Goal: Find specific page/section: Find specific page/section

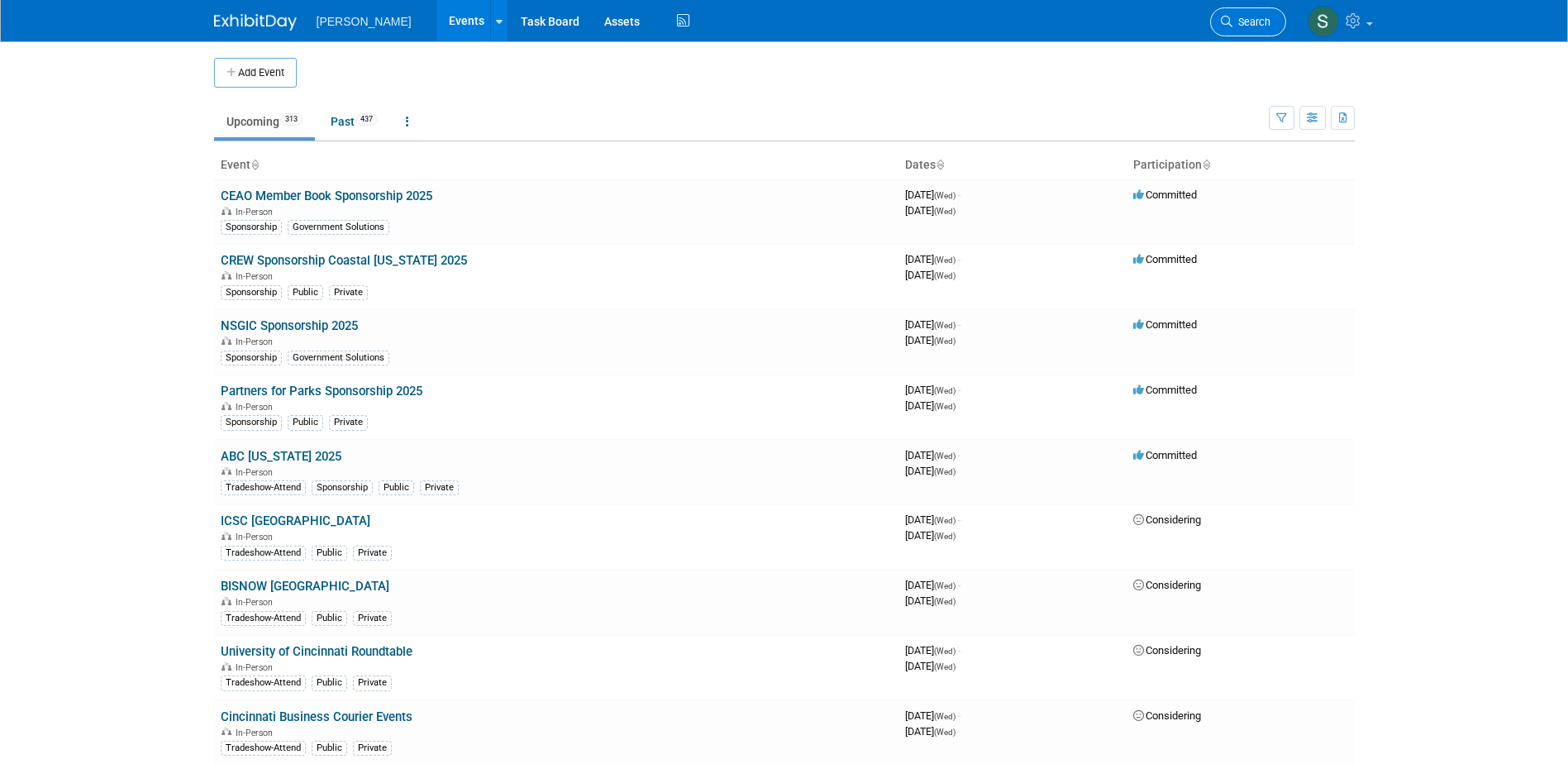
click at [1255, 15] on link "Search" at bounding box center [1248, 21] width 76 height 29
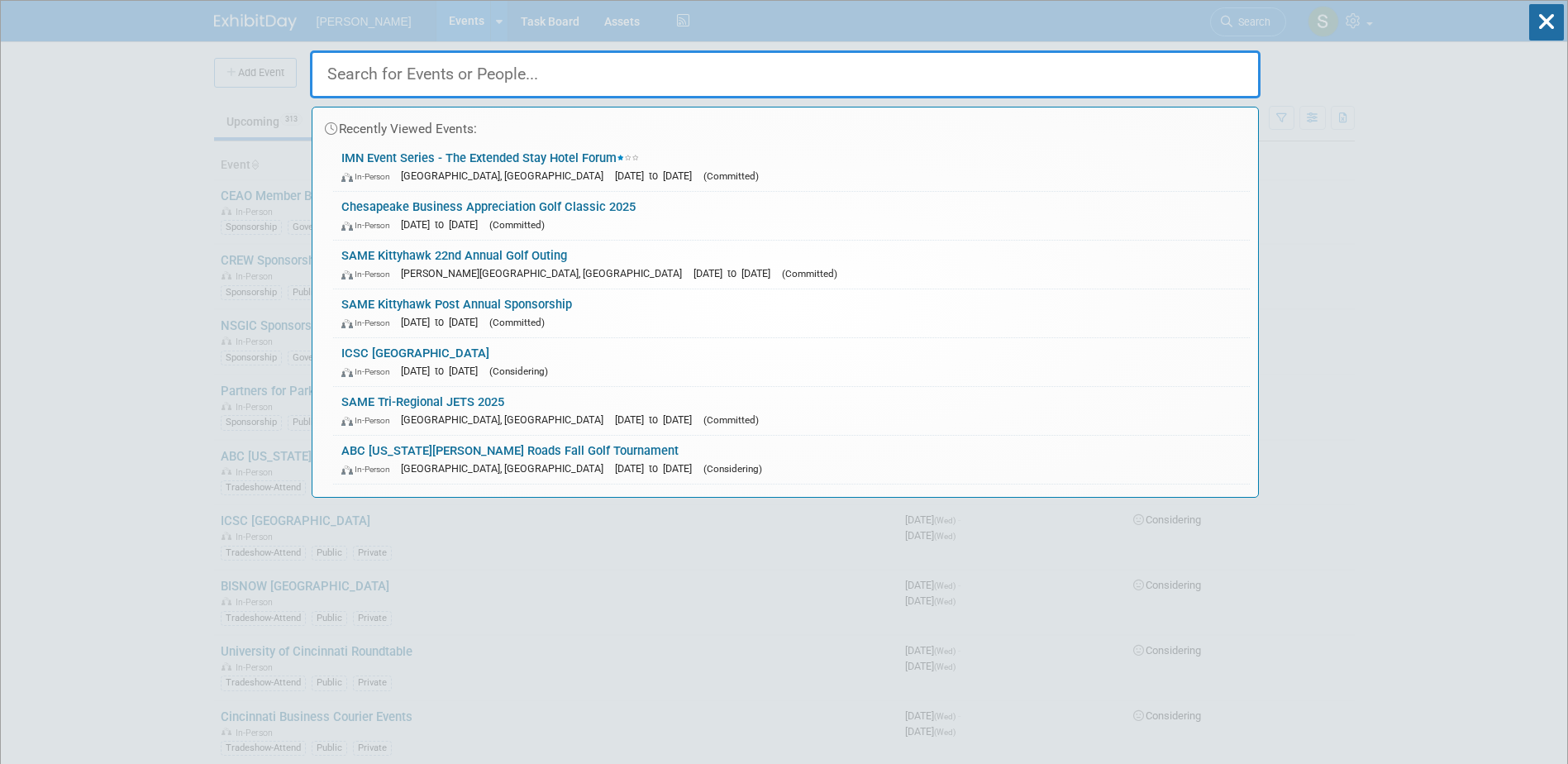
click at [562, 82] on input "text" at bounding box center [785, 74] width 950 height 48
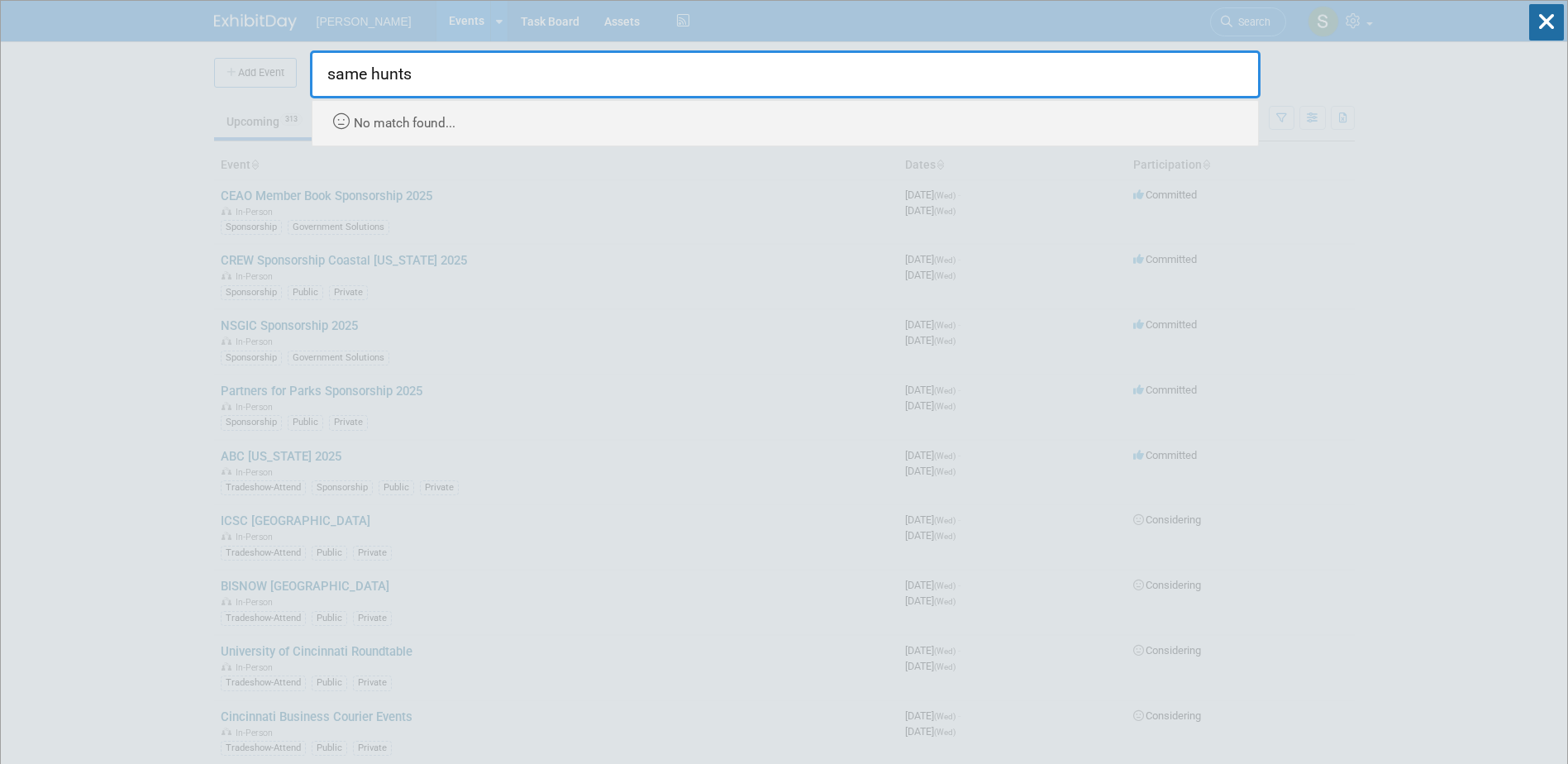
type input "same hunts"
click at [519, 71] on input "same hunts" at bounding box center [785, 74] width 950 height 48
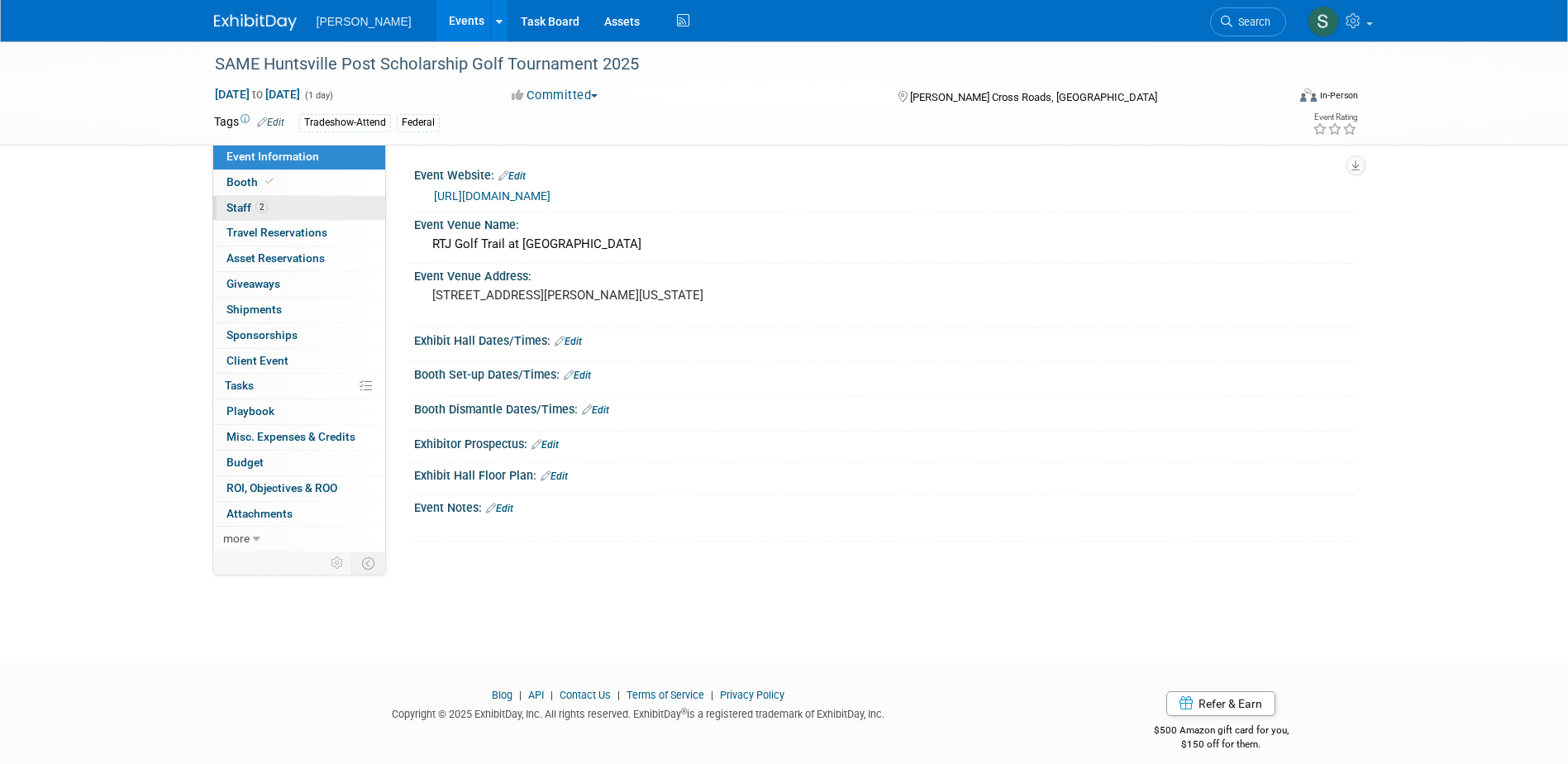
click at [312, 201] on link "2 Staff 2" at bounding box center [300, 208] width 172 height 25
